Goal: Task Accomplishment & Management: Use online tool/utility

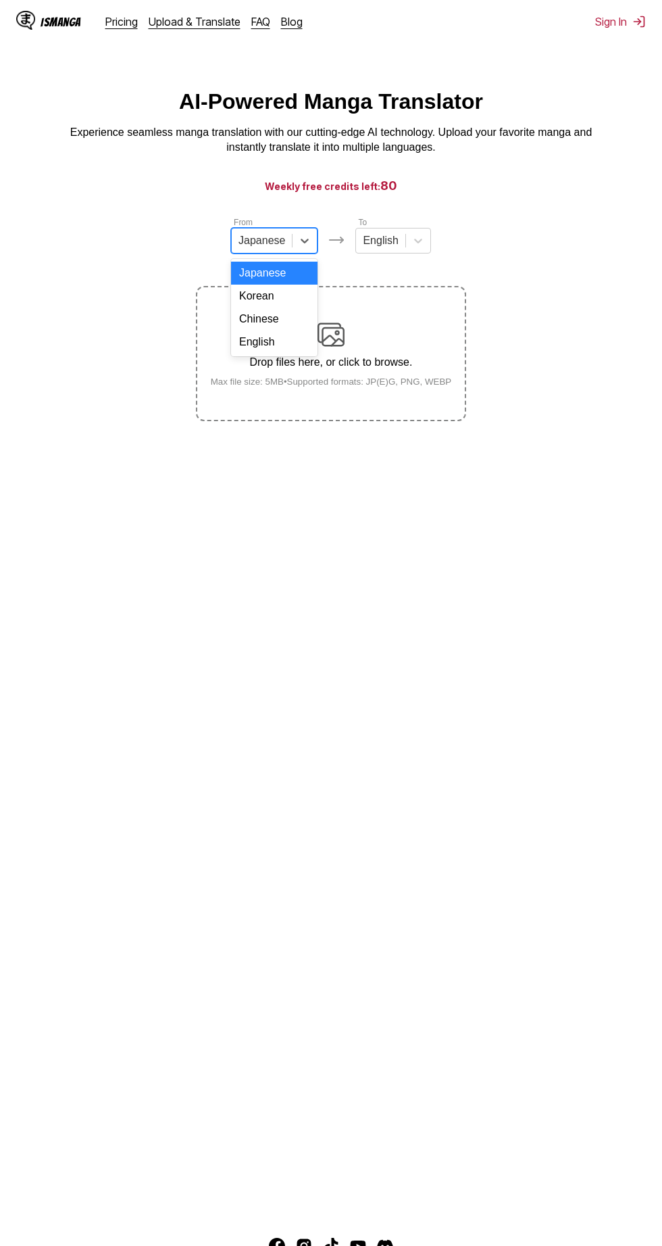
click at [306, 329] on div "Chinese" at bounding box center [274, 319] width 87 height 23
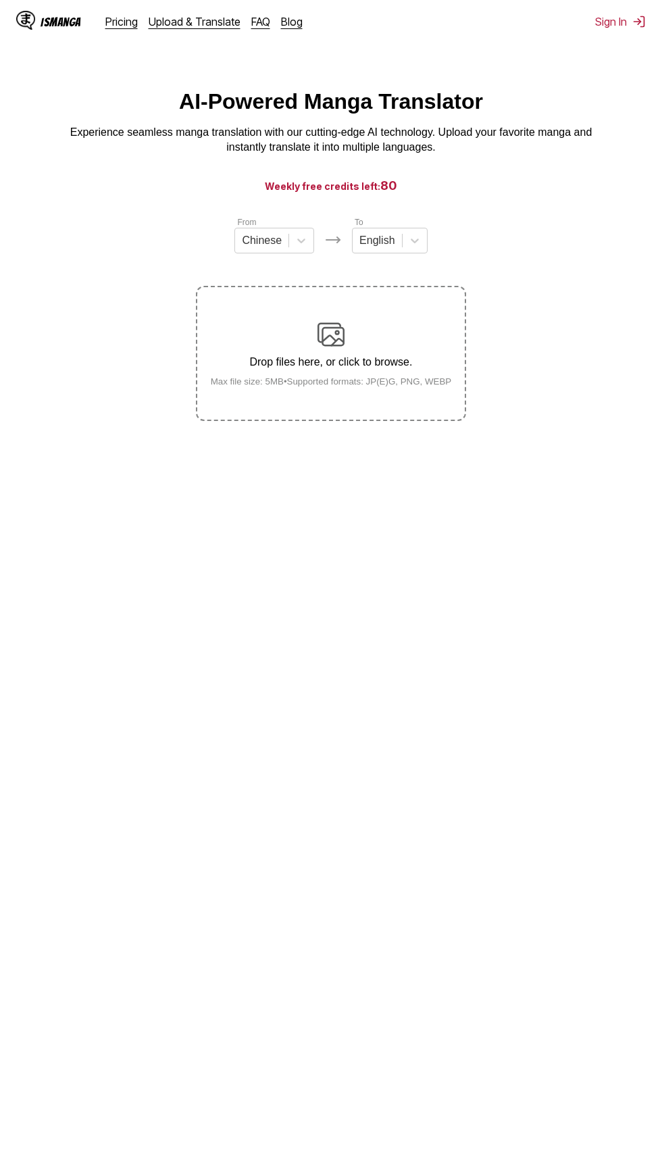
click at [412, 365] on p "Drop files here, or click to browse." at bounding box center [331, 362] width 263 height 12
click at [0, 0] on input "Drop files here, or click to browse. Max file size: 5MB • Supported formats: JP…" at bounding box center [0, 0] width 0 height 0
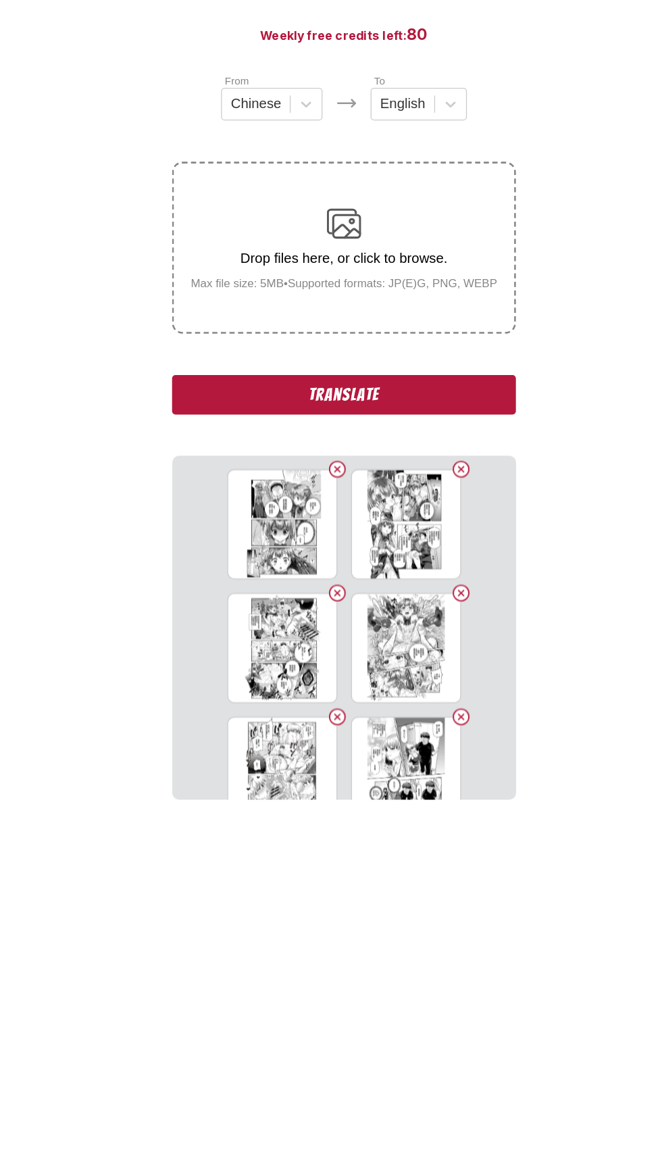
scroll to position [3, 0]
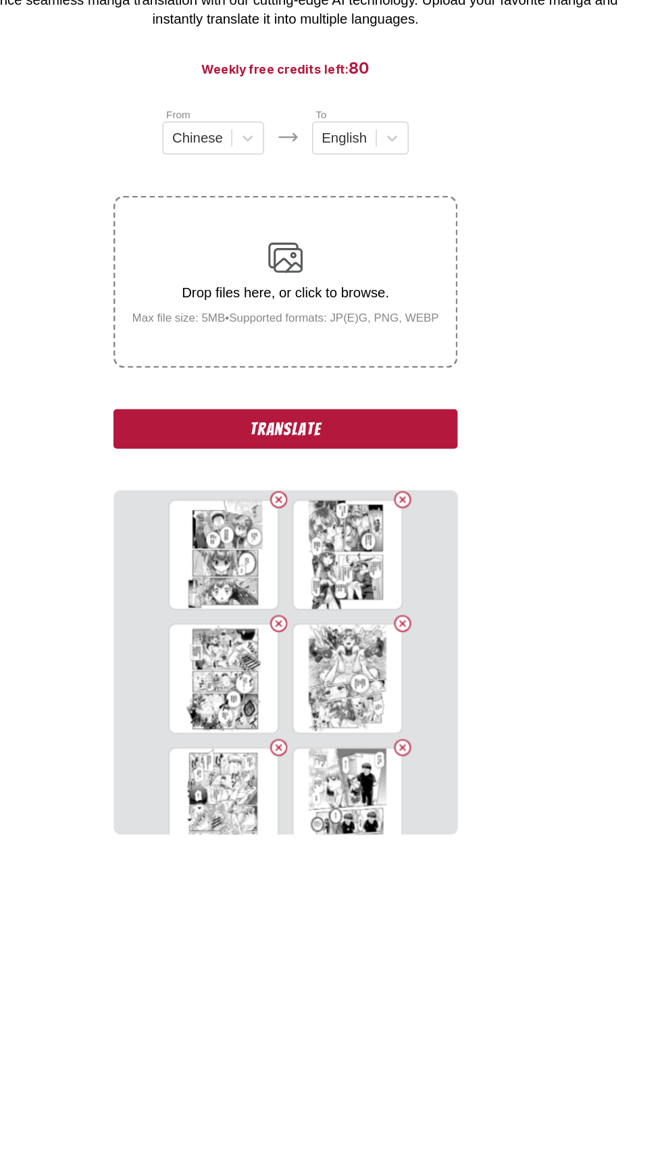
click at [383, 349] on div "Drop files here, or click to browse. Max file size: 5MB • Supported formats: JP…" at bounding box center [331, 354] width 263 height 66
click at [0, 0] on input "Drop files here, or click to browse. Max file size: 5MB • Supported formats: JP…" at bounding box center [0, 0] width 0 height 0
click at [368, 341] on div "Drop files here, or click to browse. Max file size: 5MB • Supported formats: JP…" at bounding box center [331, 354] width 263 height 66
click at [0, 0] on input "Drop files here, or click to browse. Max file size: 5MB • Supported formats: JP…" at bounding box center [0, 0] width 0 height 0
click at [418, 358] on p "Drop files here, or click to browse." at bounding box center [331, 362] width 263 height 12
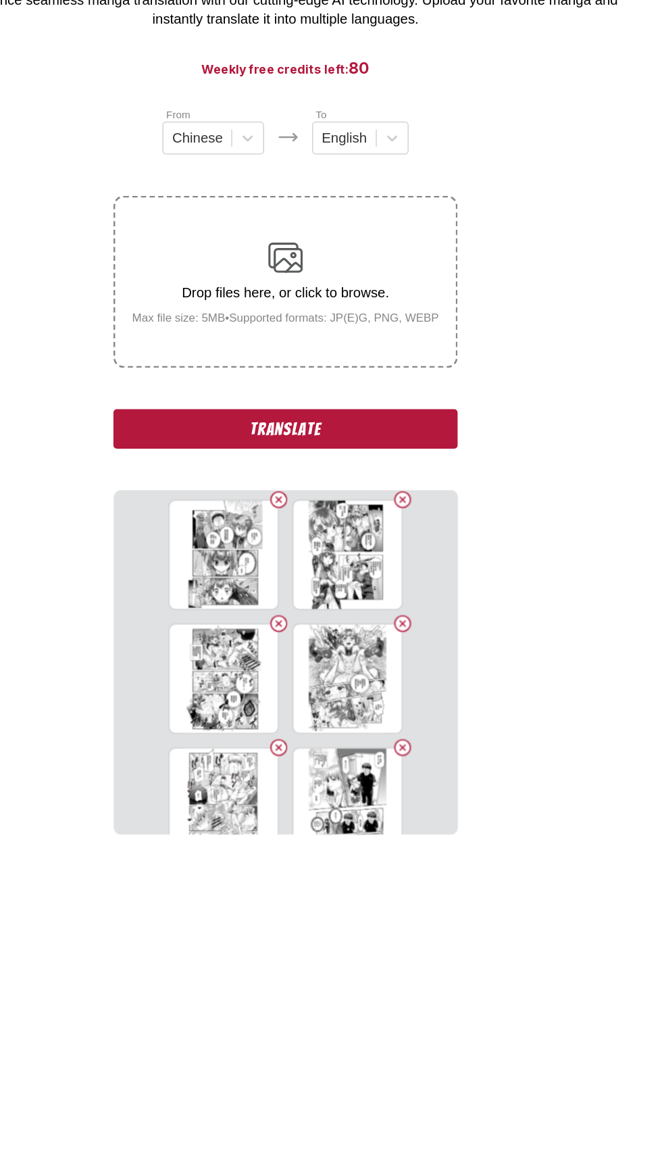
click at [0, 0] on input "Drop files here, or click to browse. Max file size: 5MB • Supported formats: JP…" at bounding box center [0, 0] width 0 height 0
click at [409, 340] on div "Drop files here, or click to browse. Max file size: 5MB • Supported formats: JP…" at bounding box center [331, 354] width 263 height 66
click at [0, 0] on input "Drop files here, or click to browse. Max file size: 5MB • Supported formats: JP…" at bounding box center [0, 0] width 0 height 0
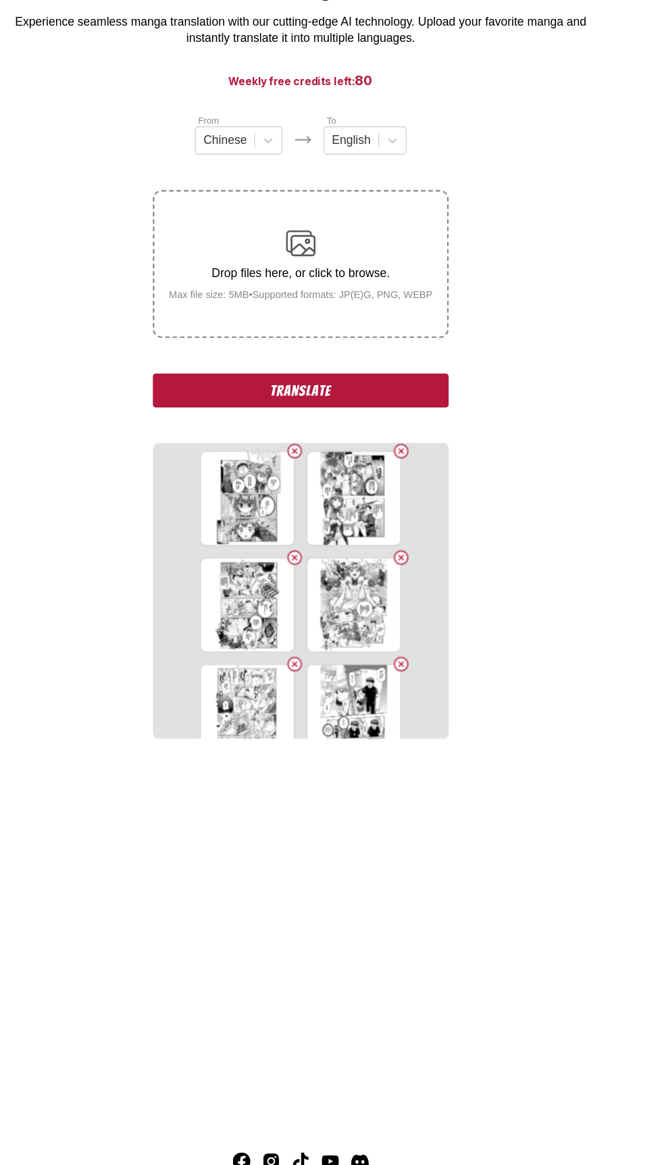
scroll to position [0, 0]
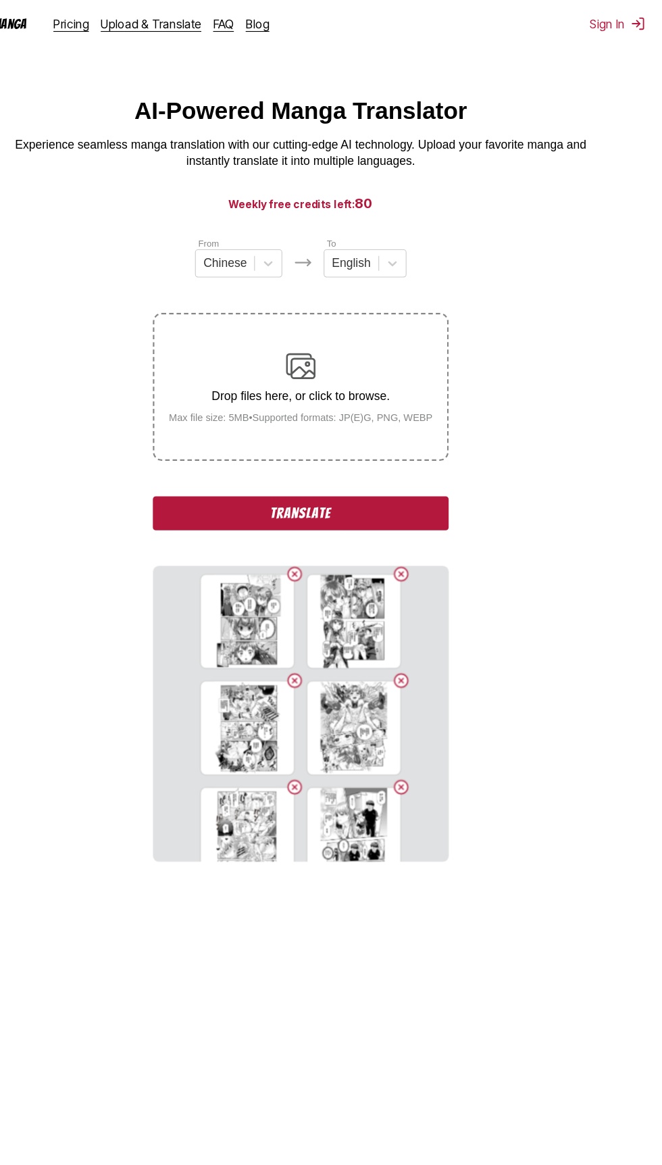
click at [414, 314] on label "Drop files here, or click to browse. Max file size: 5MB • Supported formats: JP…" at bounding box center [331, 353] width 268 height 132
click at [0, 0] on input "Drop files here, or click to browse. Max file size: 5MB • Supported formats: JP…" at bounding box center [0, 0] width 0 height 0
click at [423, 354] on div "Drop files here, or click to browse. Max file size: 5MB • Supported formats: JP…" at bounding box center [331, 354] width 263 height 66
click at [0, 0] on input "Drop files here, or click to browse. Max file size: 5MB • Supported formats: JP…" at bounding box center [0, 0] width 0 height 0
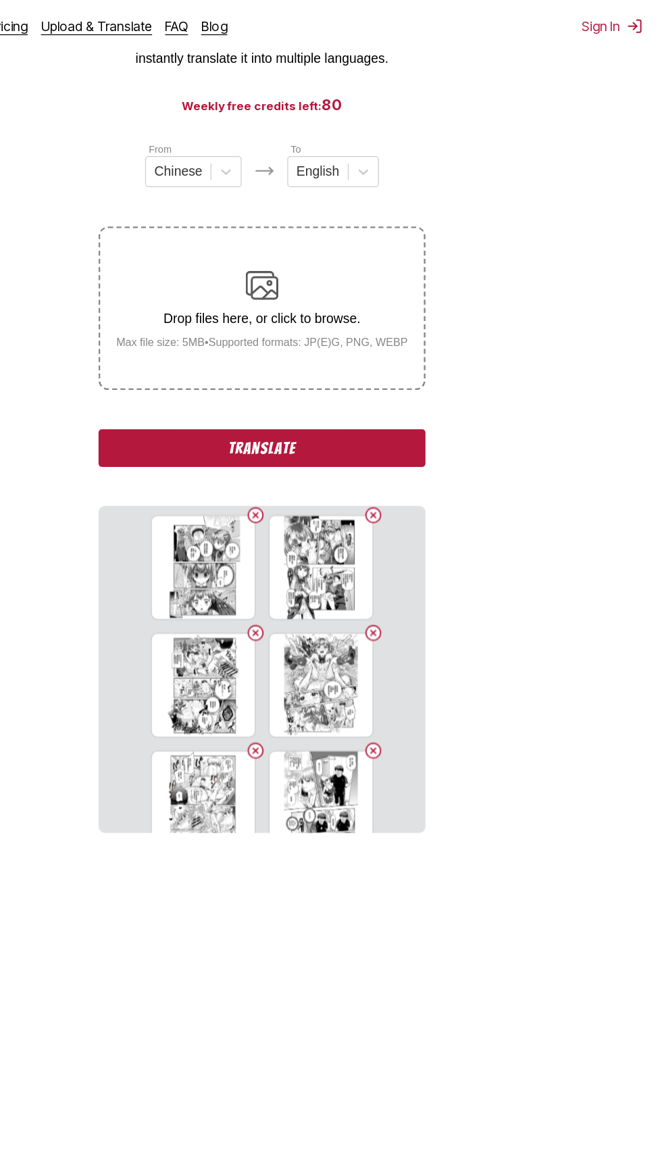
scroll to position [176, 0]
click at [448, 355] on button "Translate" at bounding box center [331, 370] width 270 height 31
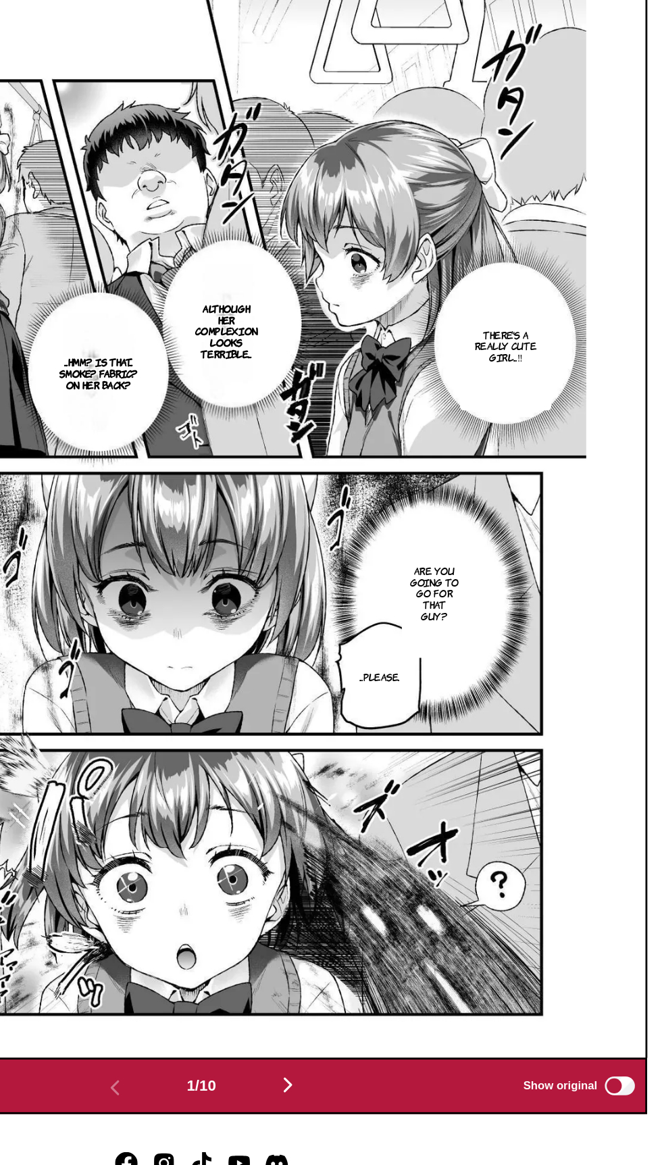
scroll to position [236, 0]
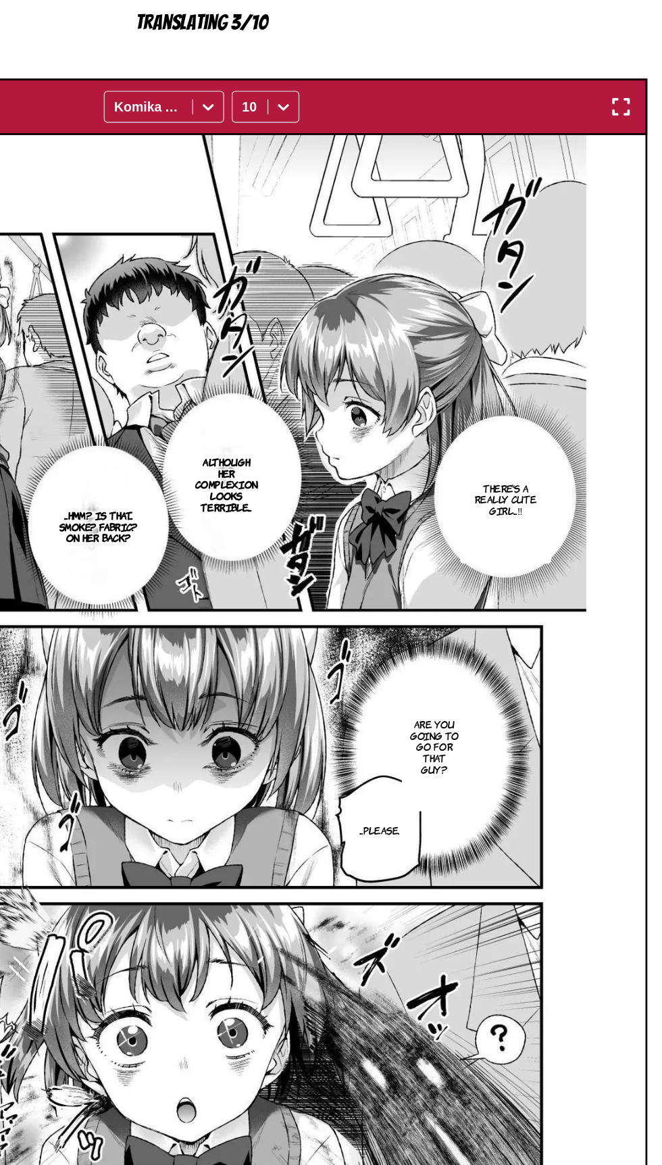
click at [641, 287] on img "button" at bounding box center [633, 286] width 16 height 16
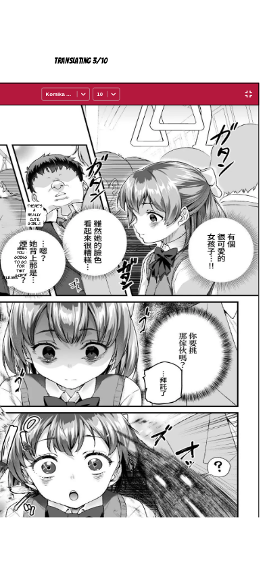
scroll to position [142, 0]
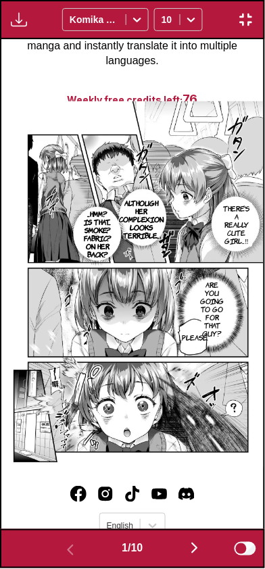
click at [195, 546] on img "button" at bounding box center [195, 549] width 16 height 16
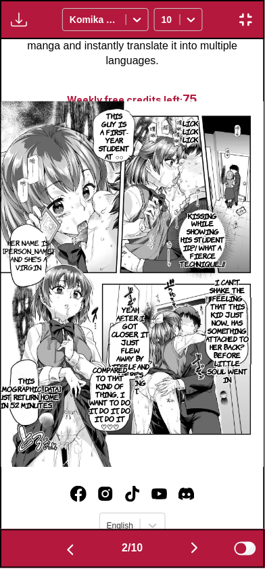
click at [185, 548] on button "button" at bounding box center [194, 550] width 81 height 20
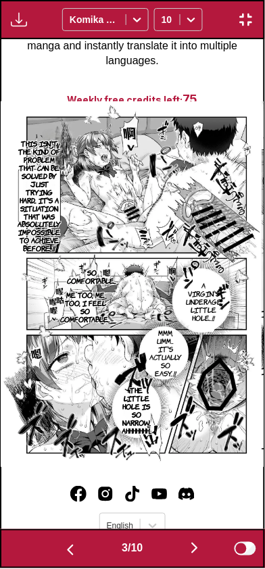
click at [187, 541] on button "button" at bounding box center [194, 550] width 81 height 20
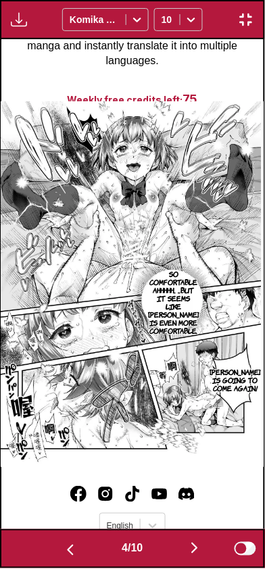
click at [181, 552] on button "button" at bounding box center [194, 550] width 81 height 20
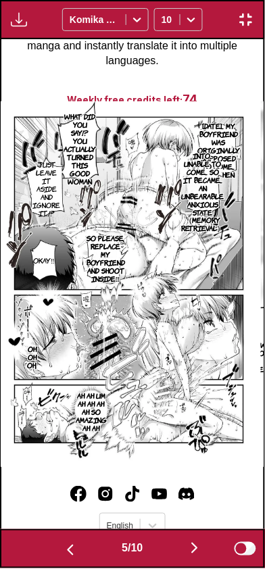
click at [185, 541] on button "button" at bounding box center [194, 550] width 81 height 20
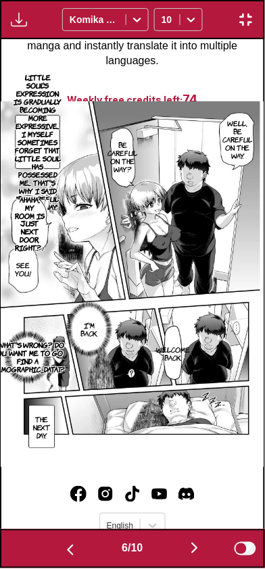
click at [76, 548] on button "button" at bounding box center [70, 550] width 81 height 20
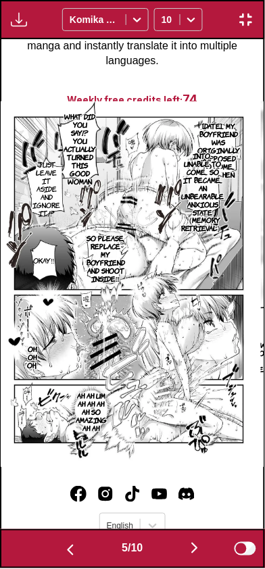
click at [170, 557] on button "button" at bounding box center [194, 550] width 81 height 20
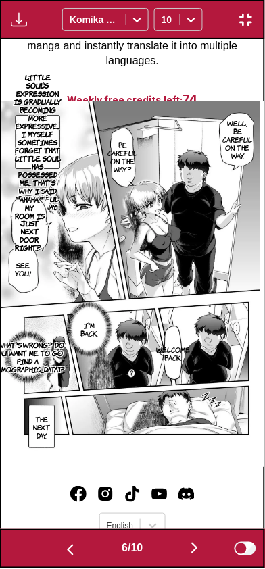
click at [189, 547] on button "button" at bounding box center [194, 550] width 81 height 20
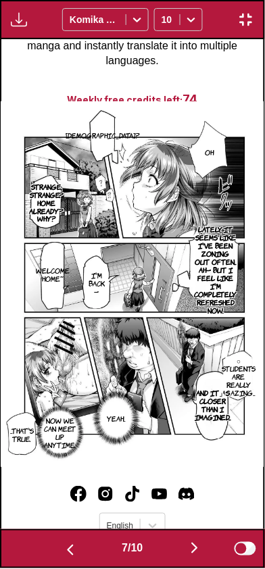
click at [185, 543] on button "button" at bounding box center [194, 550] width 81 height 20
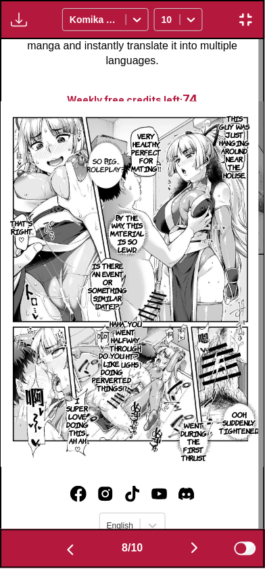
click at [68, 543] on img "button" at bounding box center [70, 551] width 16 height 16
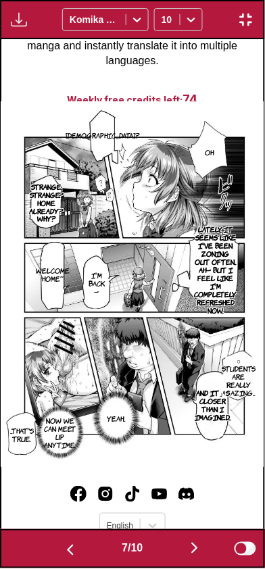
click at [191, 552] on img "button" at bounding box center [195, 549] width 16 height 16
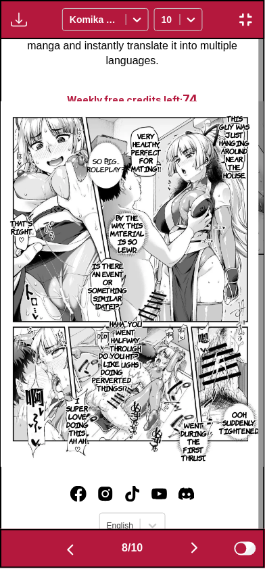
click at [189, 550] on button "button" at bounding box center [194, 550] width 81 height 20
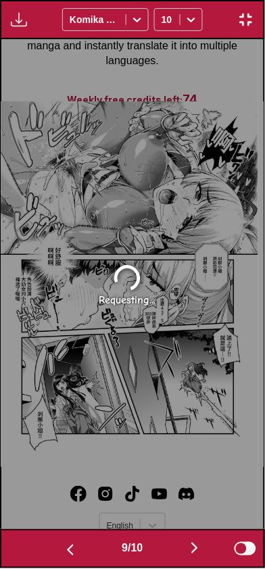
click at [194, 541] on img "button" at bounding box center [195, 549] width 16 height 16
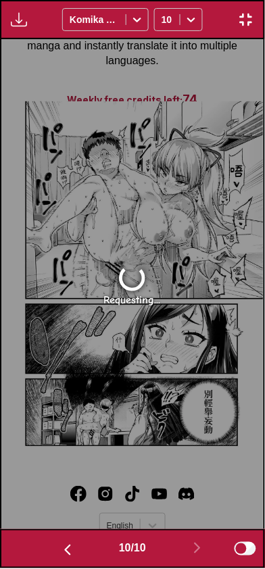
click at [64, 546] on img "button" at bounding box center [67, 551] width 16 height 16
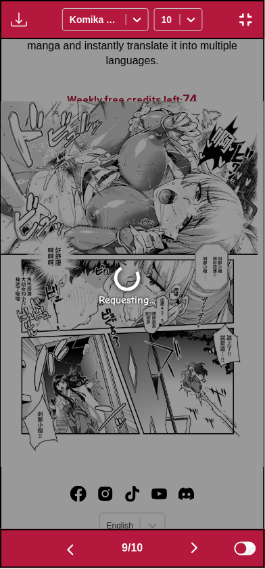
click at [63, 544] on img "button" at bounding box center [70, 551] width 16 height 16
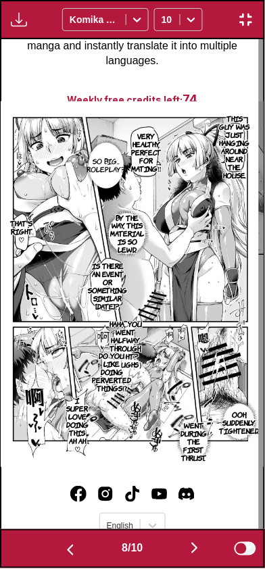
click at [64, 541] on button "button" at bounding box center [70, 550] width 81 height 20
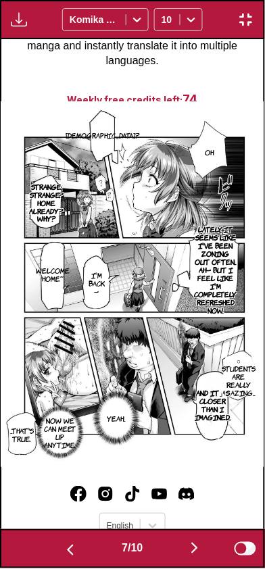
click at [64, 541] on button "button" at bounding box center [70, 550] width 81 height 20
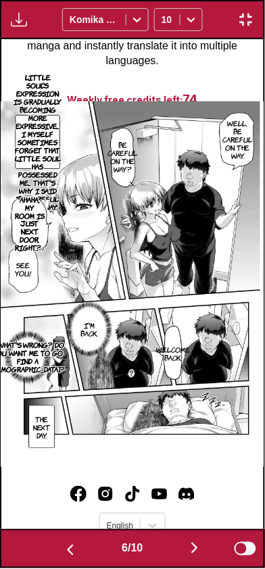
click at [65, 541] on button "button" at bounding box center [70, 550] width 81 height 20
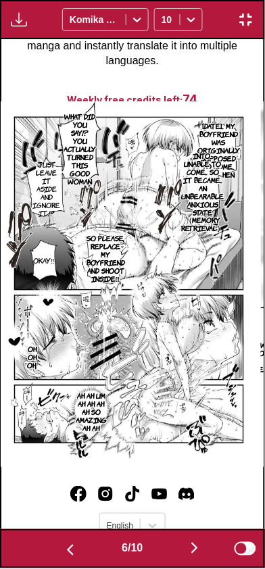
click at [66, 540] on button "button" at bounding box center [70, 550] width 81 height 20
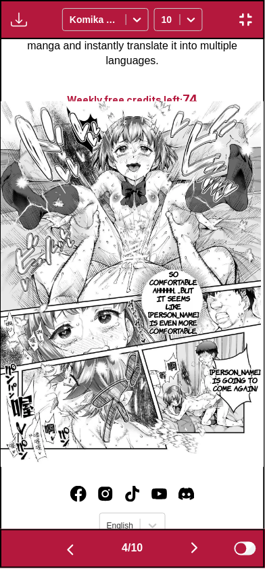
click at [67, 543] on img "button" at bounding box center [70, 551] width 16 height 16
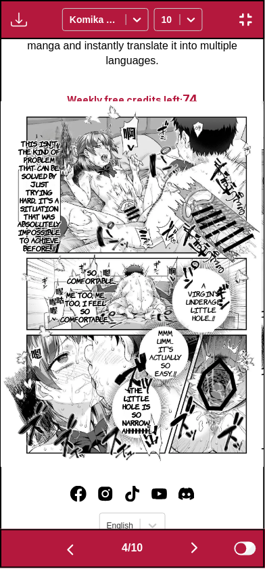
click at [66, 543] on img "button" at bounding box center [70, 551] width 16 height 16
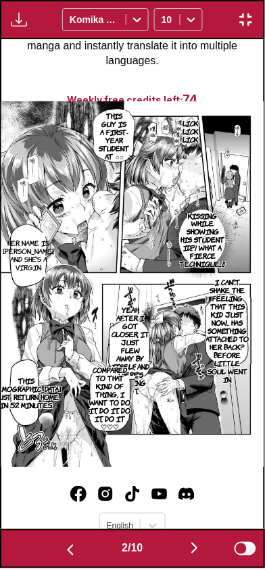
click at [64, 543] on img "button" at bounding box center [70, 551] width 16 height 16
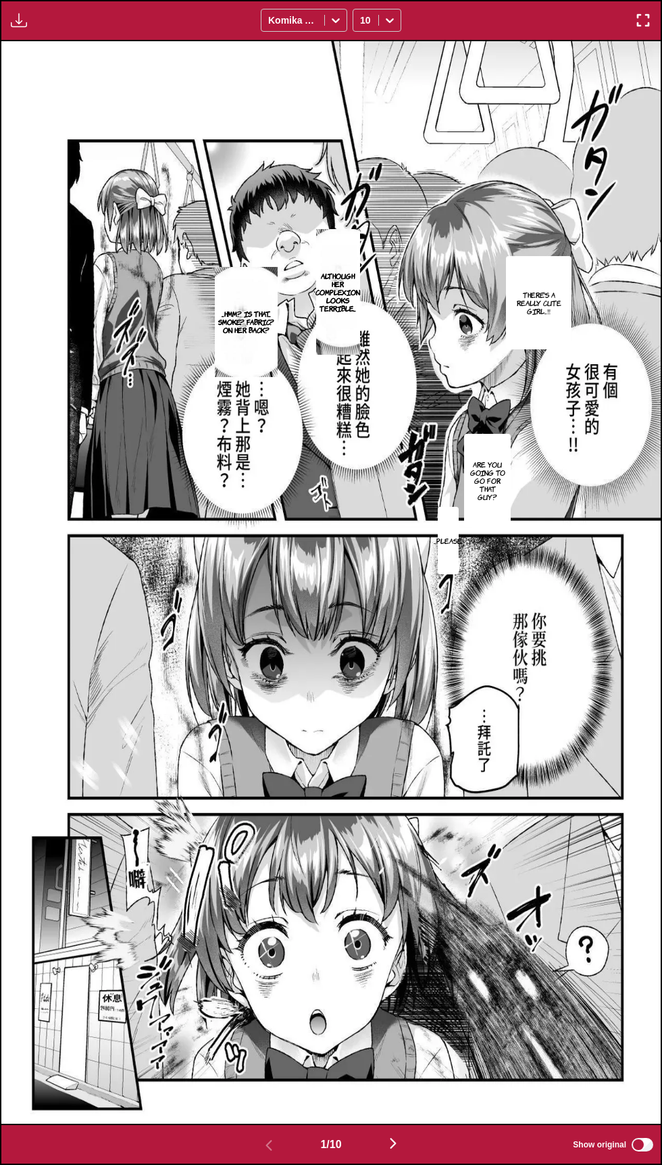
scroll to position [198, 0]
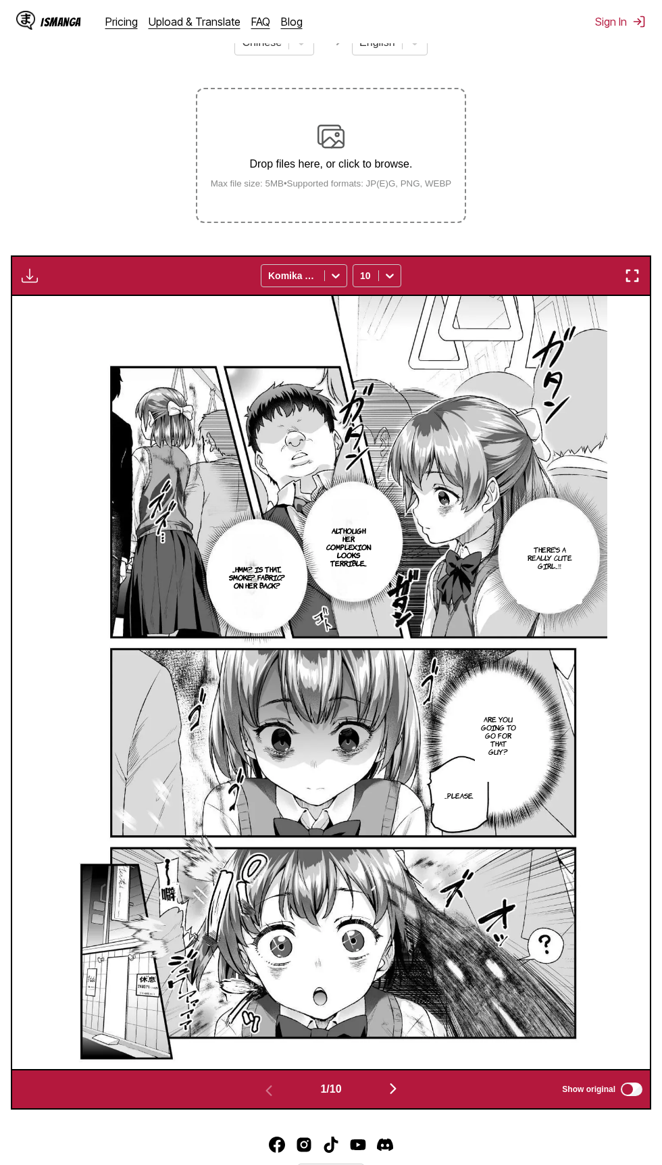
click at [635, 274] on img "button" at bounding box center [633, 276] width 16 height 16
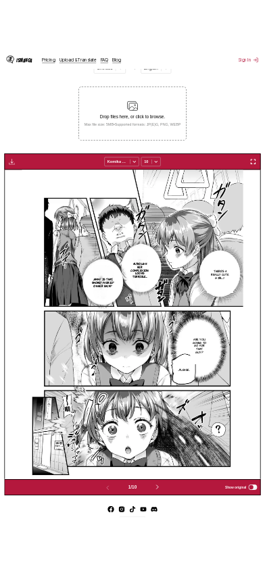
scroll to position [93, 0]
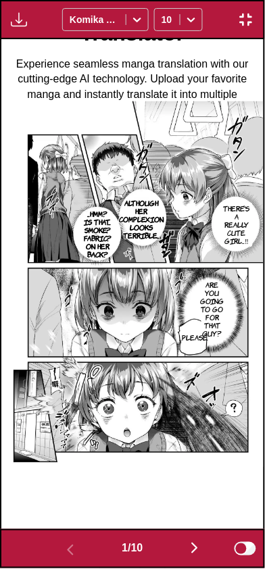
click at [180, 556] on button "button" at bounding box center [194, 550] width 81 height 20
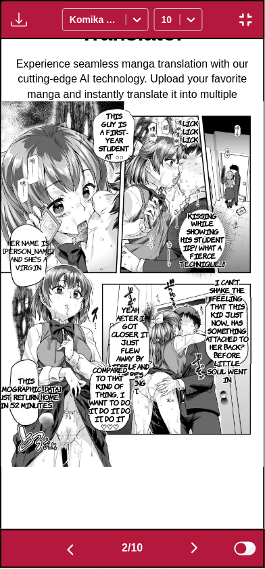
click at [193, 552] on img "button" at bounding box center [195, 549] width 16 height 16
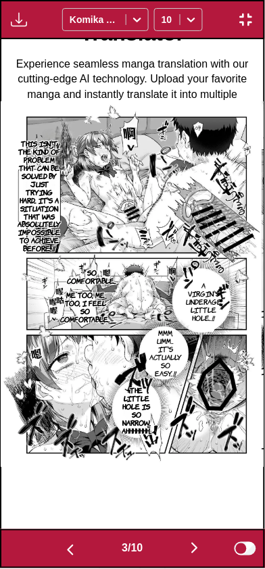
click at [199, 548] on img "button" at bounding box center [195, 549] width 16 height 16
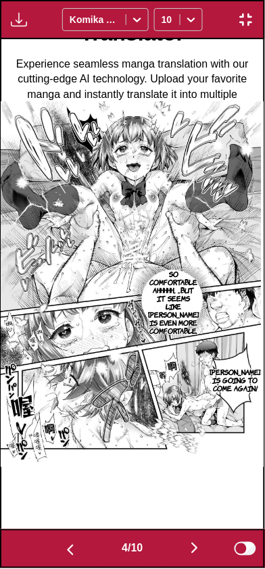
click at [198, 555] on img "button" at bounding box center [195, 549] width 16 height 16
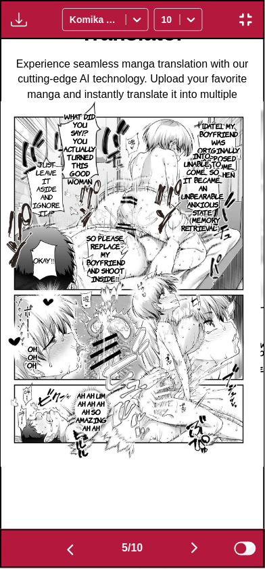
click at [195, 554] on img "button" at bounding box center [195, 549] width 16 height 16
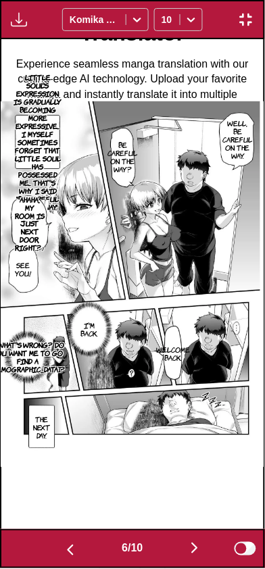
click at [193, 553] on img "button" at bounding box center [195, 549] width 16 height 16
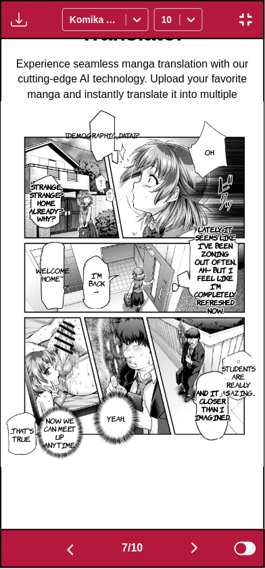
click at [195, 545] on img "button" at bounding box center [195, 549] width 16 height 16
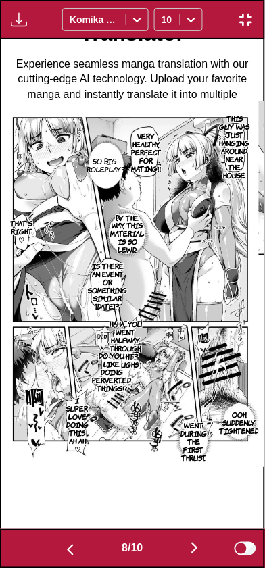
click at [194, 545] on img "button" at bounding box center [195, 549] width 16 height 16
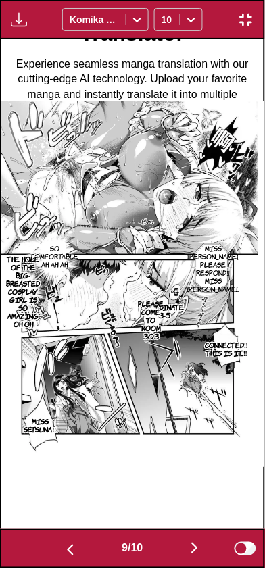
click at [64, 550] on img "button" at bounding box center [70, 551] width 16 height 16
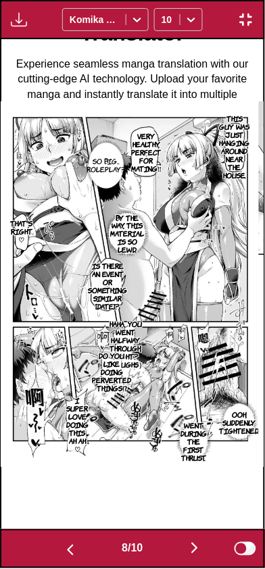
click at [194, 553] on img "button" at bounding box center [195, 549] width 16 height 16
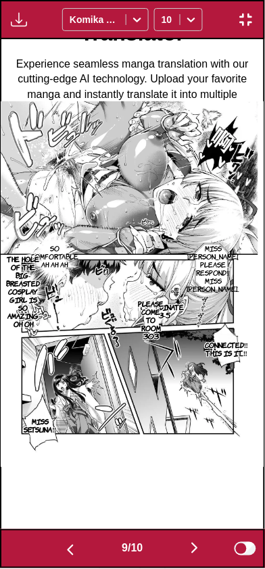
click at [188, 552] on button "button" at bounding box center [194, 550] width 81 height 20
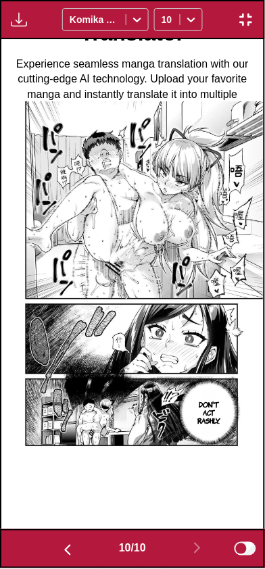
click at [64, 557] on img "button" at bounding box center [67, 551] width 16 height 16
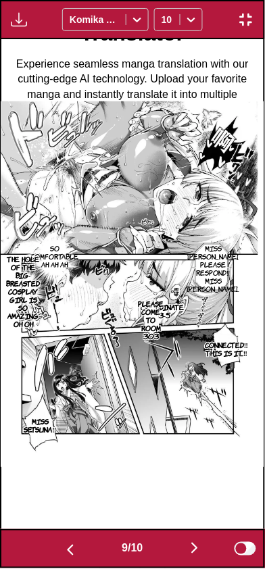
click at [66, 547] on img "button" at bounding box center [70, 551] width 16 height 16
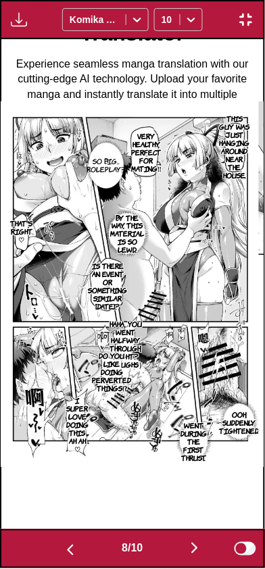
click at [62, 548] on img "button" at bounding box center [70, 551] width 16 height 16
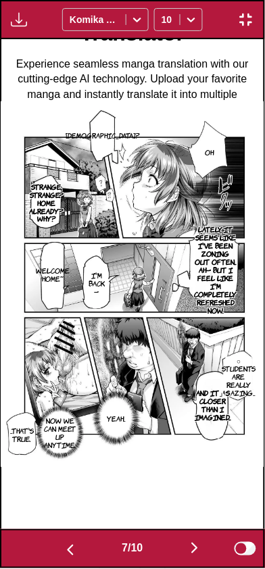
click at [64, 548] on img "button" at bounding box center [70, 551] width 16 height 16
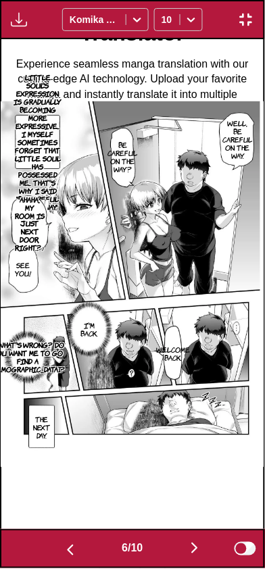
click at [63, 551] on img "button" at bounding box center [70, 551] width 16 height 16
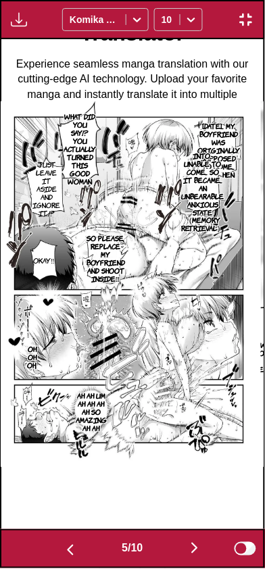
click at [68, 548] on img "button" at bounding box center [70, 551] width 16 height 16
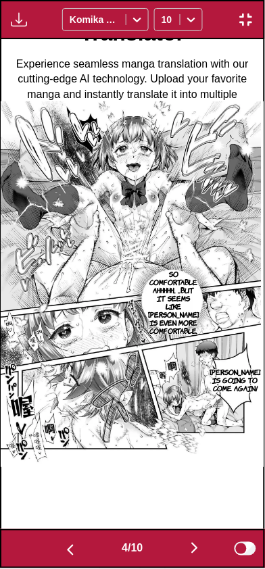
click at [64, 552] on img "button" at bounding box center [70, 551] width 16 height 16
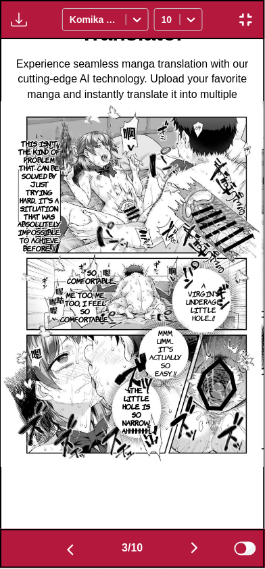
click at [62, 552] on img "button" at bounding box center [70, 551] width 16 height 16
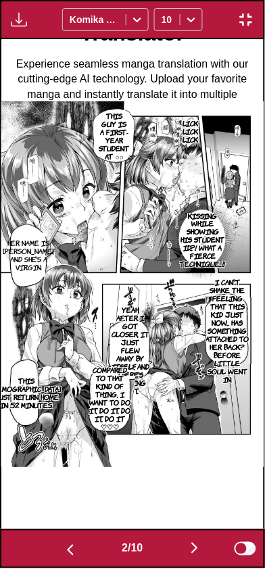
click at [64, 552] on img "button" at bounding box center [70, 551] width 16 height 16
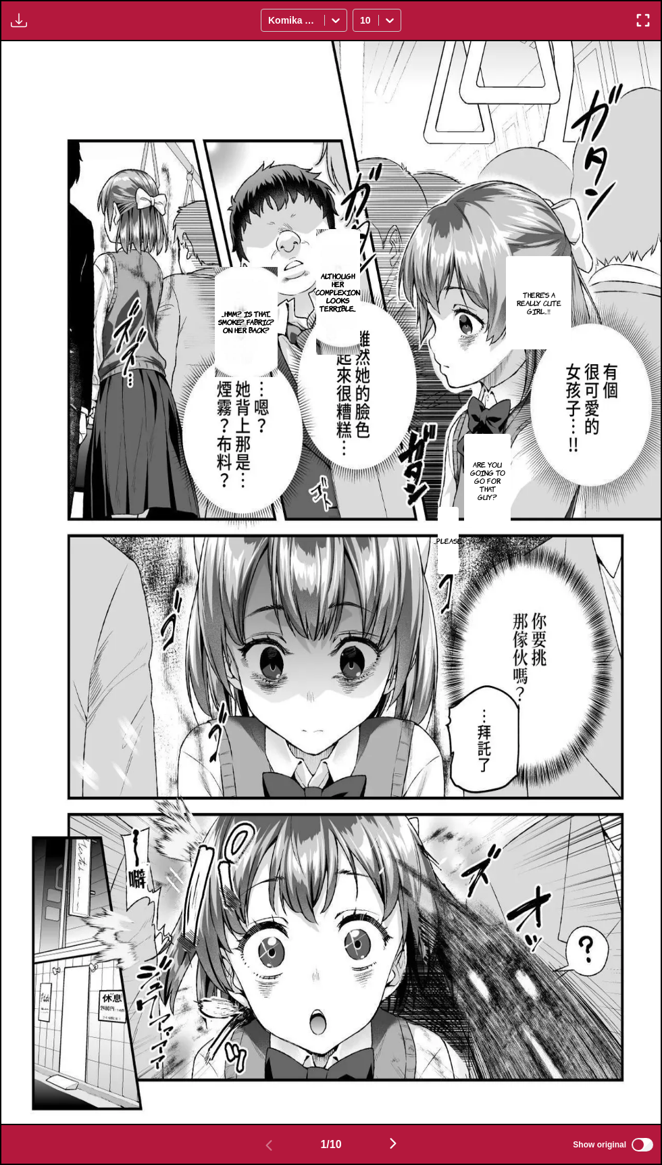
scroll to position [188, 0]
